Goal: Information Seeking & Learning: Learn about a topic

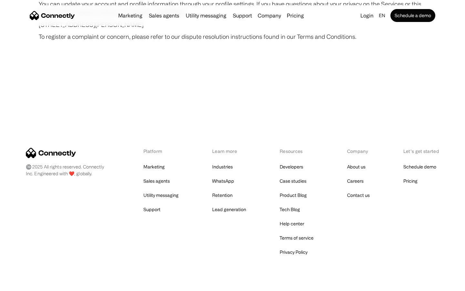
scroll to position [3758, 0]
